Goal: Communication & Community: Answer question/provide support

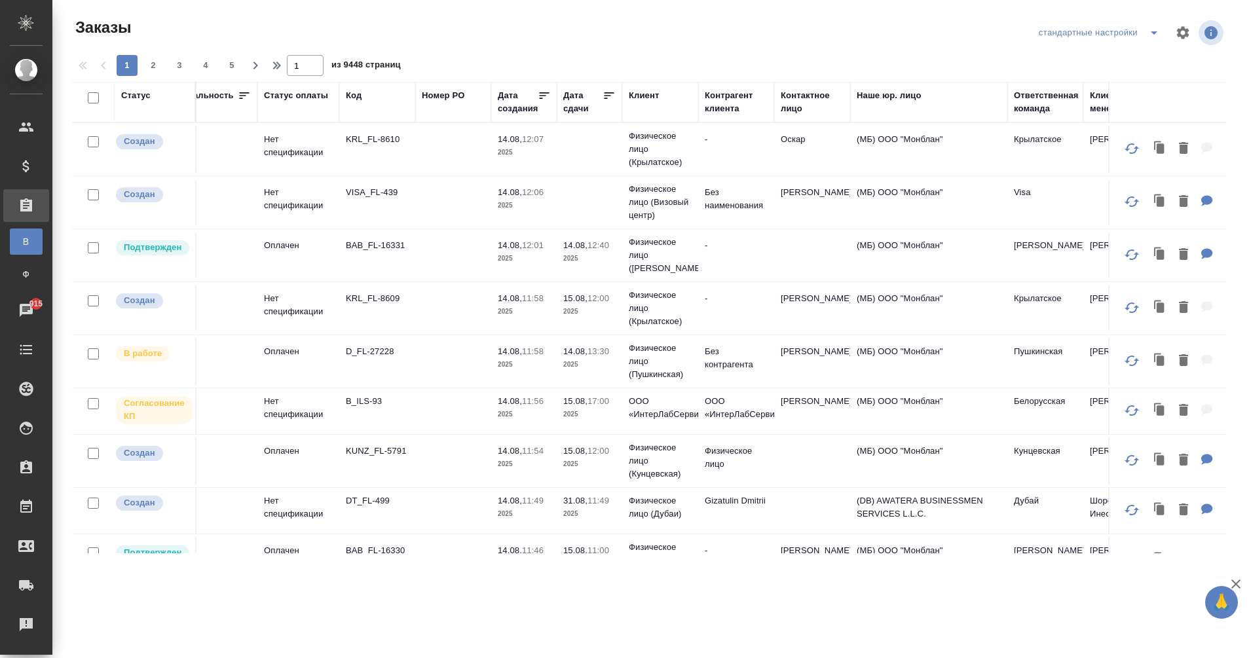
scroll to position [0, 49]
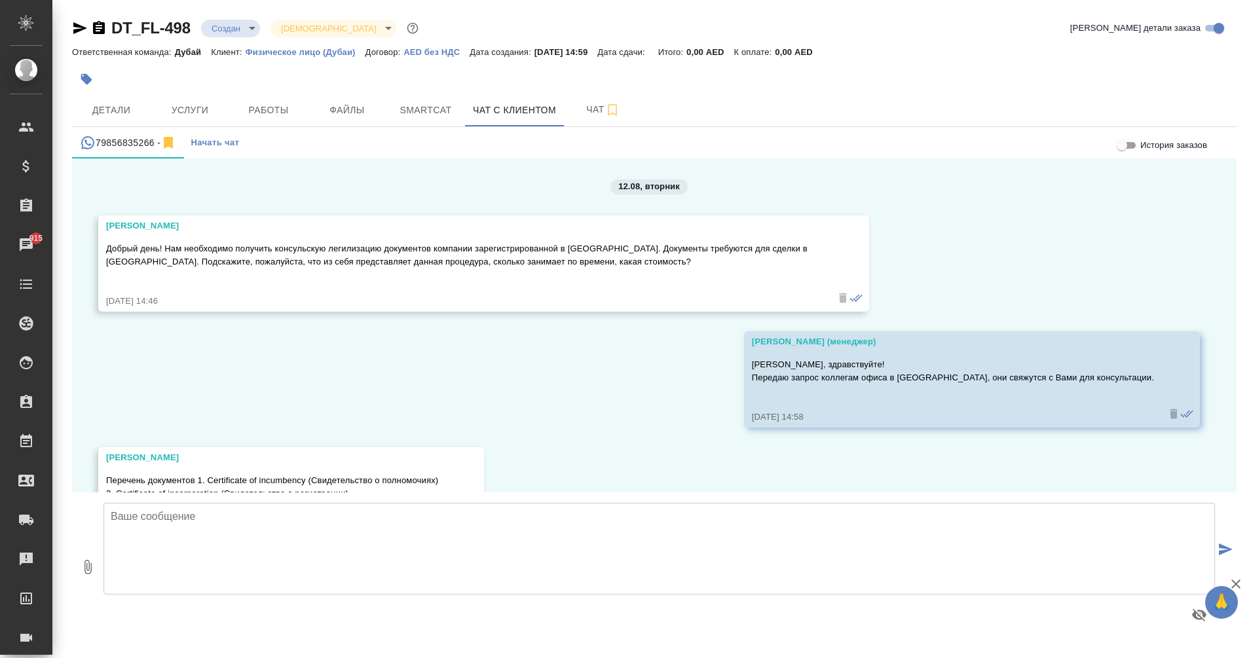
scroll to position [1268, 0]
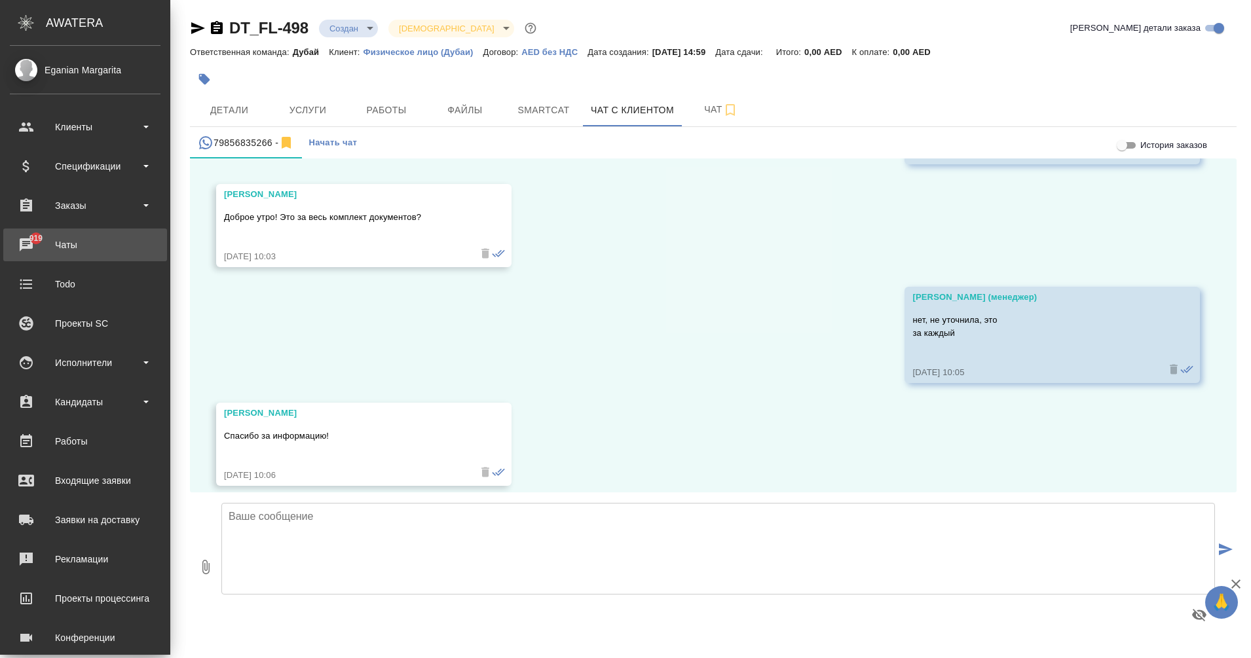
scroll to position [1268, 0]
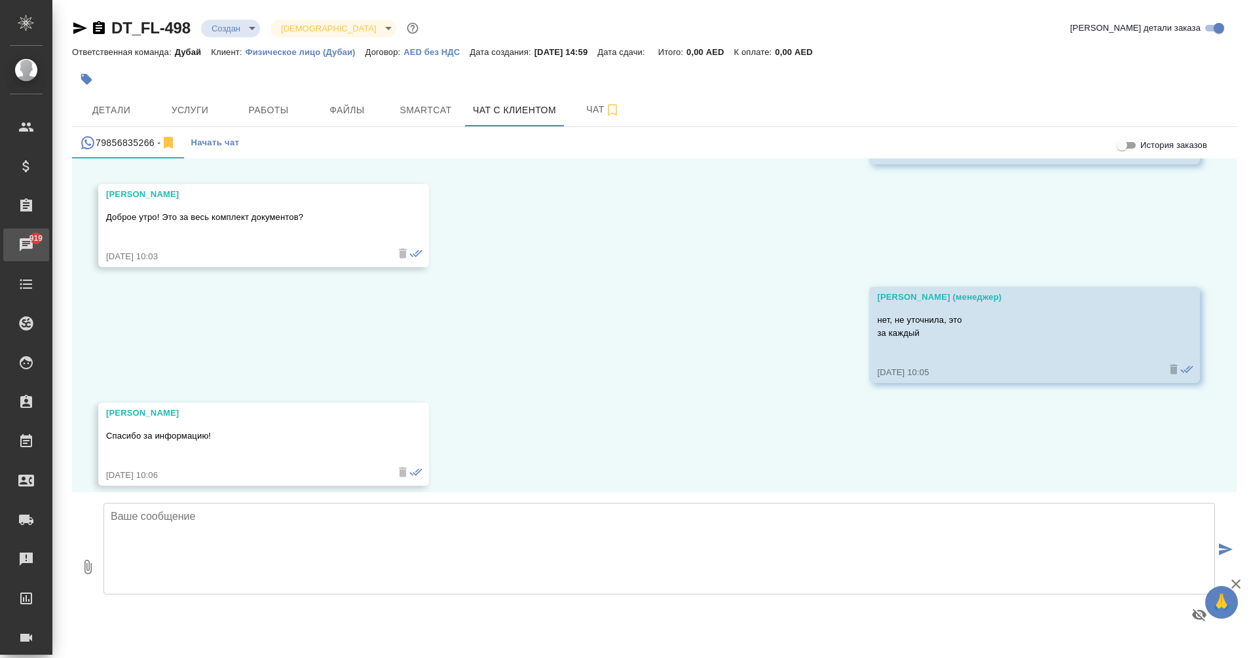
click at [25, 249] on div "Чаты" at bounding box center [9, 245] width 33 height 20
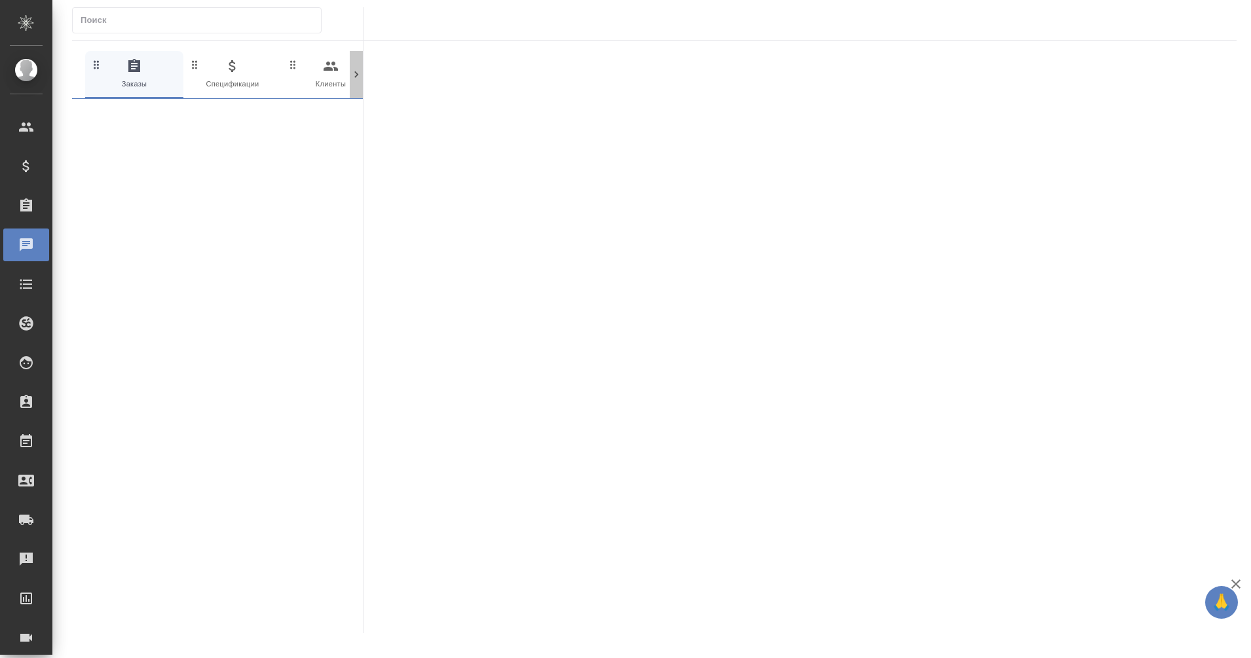
click at [357, 80] on icon at bounding box center [356, 74] width 13 height 13
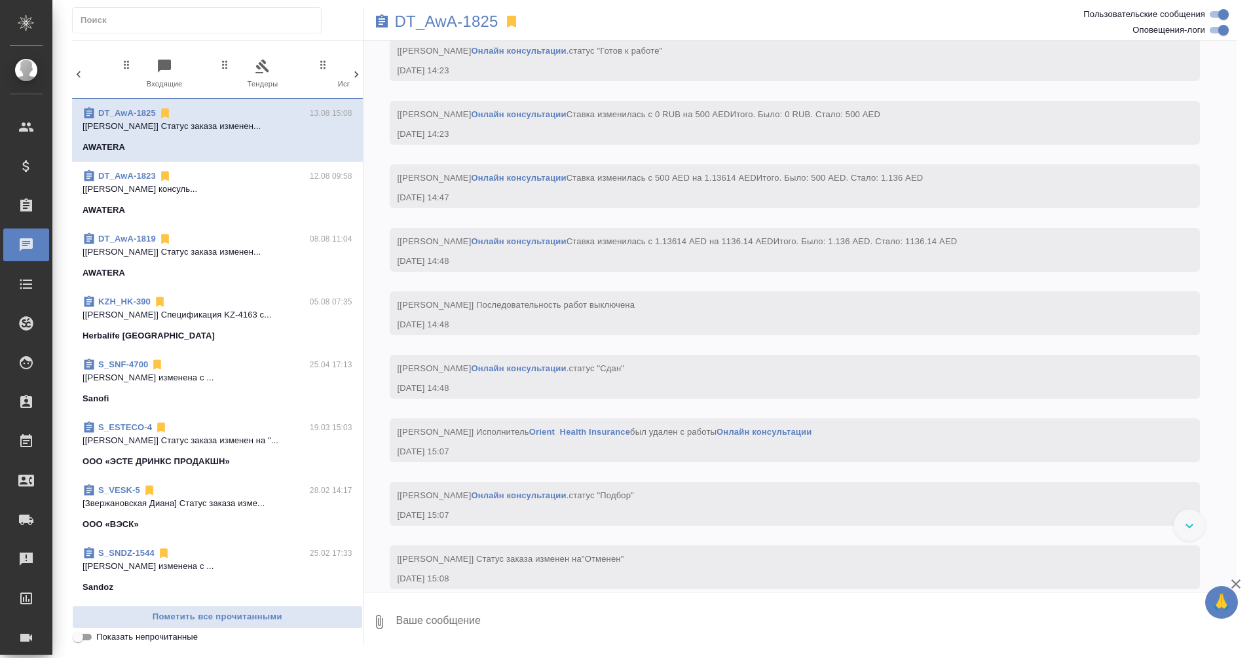
scroll to position [320, 0]
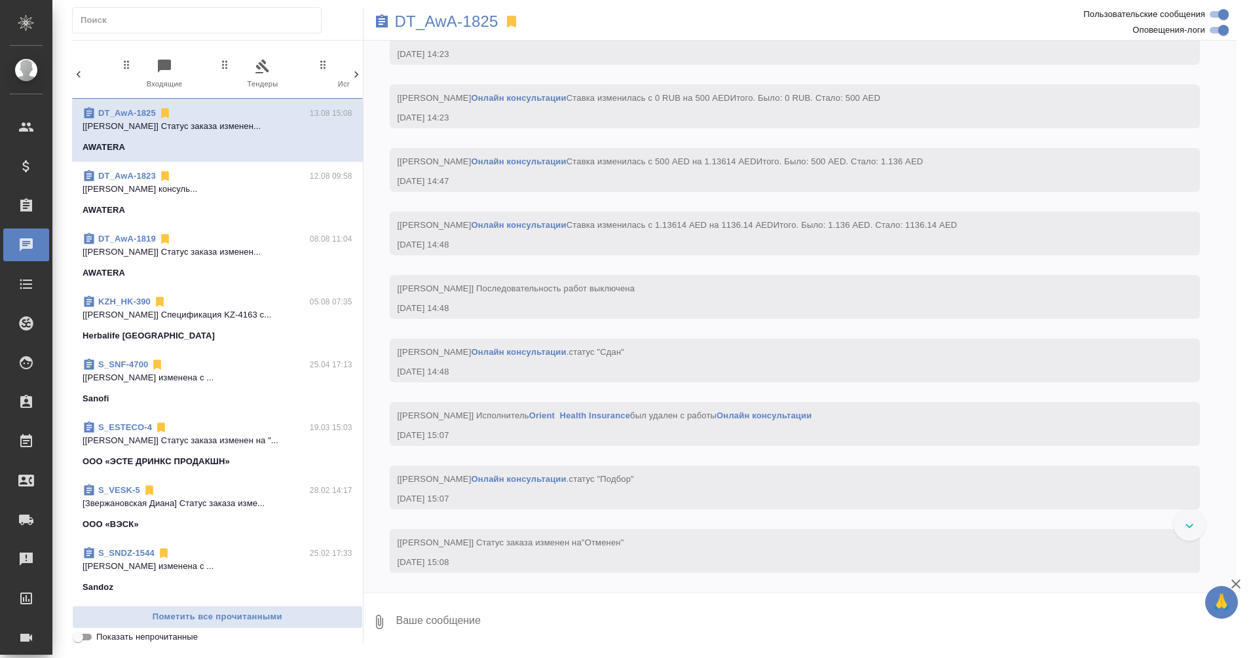
click at [357, 80] on icon at bounding box center [356, 74] width 13 height 13
click at [358, 78] on icon at bounding box center [356, 74] width 13 height 13
click at [322, 68] on span "99+ Мессенджеры" at bounding box center [301, 74] width 88 height 32
